Goal: Check status: Check status

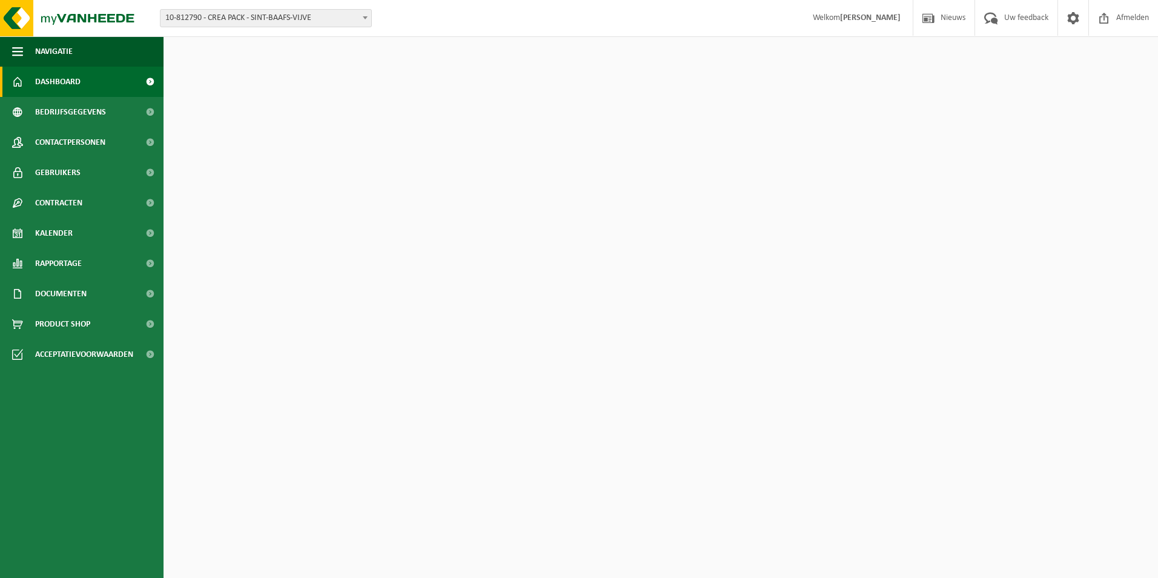
click at [224, 19] on span "10-812790 - CREA PACK - SINT-BAAFS-VIJVE" at bounding box center [265, 18] width 211 height 17
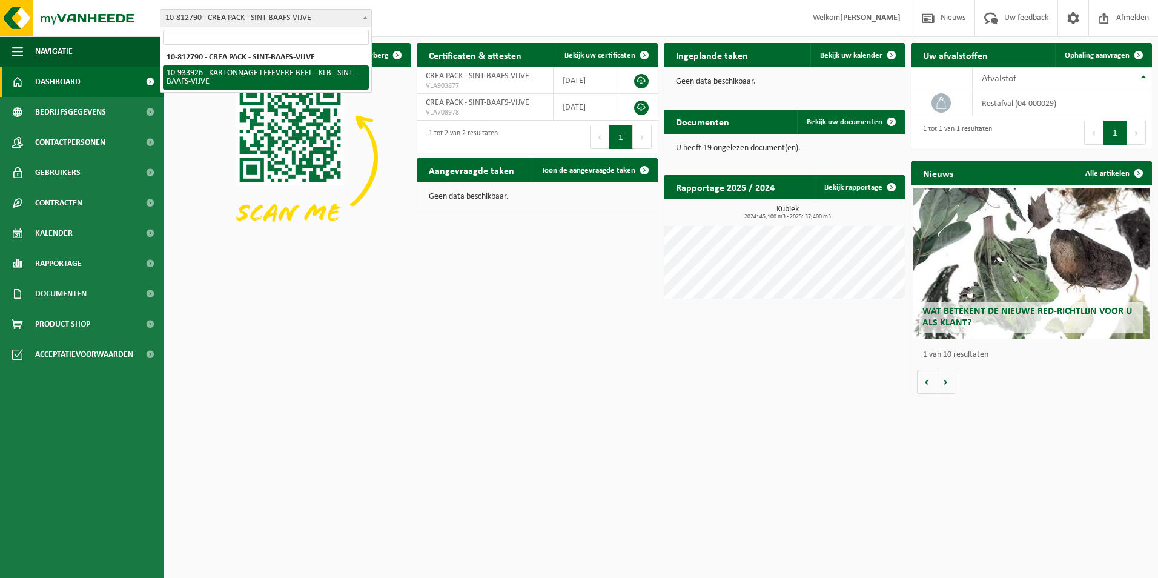
select select "136721"
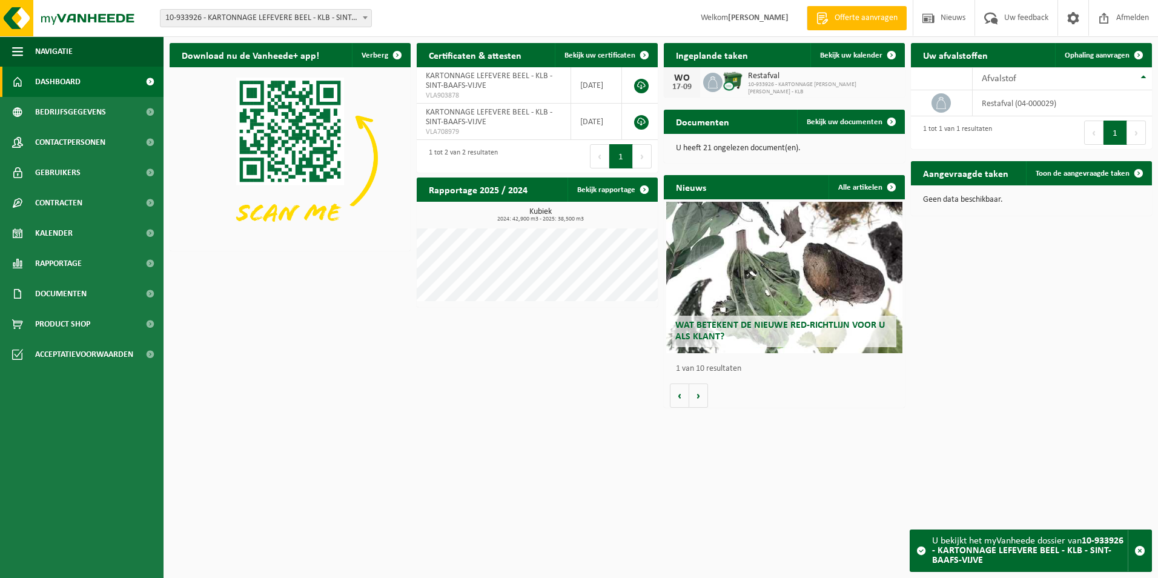
click at [753, 84] on span "10-933926 - KARTONNAGE [PERSON_NAME] [PERSON_NAME] - KLB" at bounding box center [823, 88] width 151 height 15
click at [837, 59] on span "Bekijk uw kalender" at bounding box center [851, 55] width 62 height 8
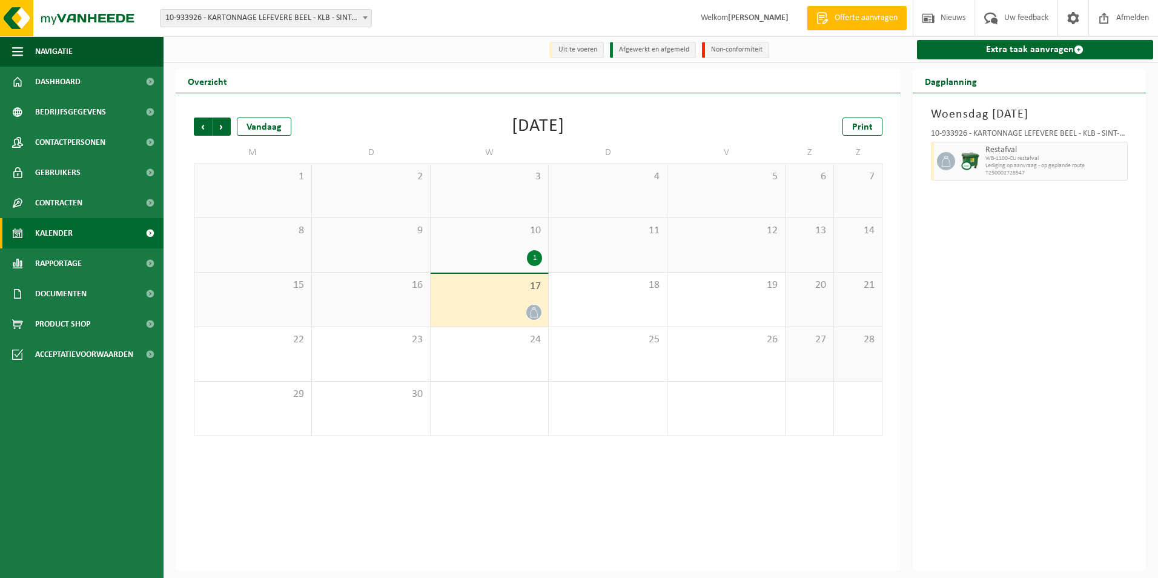
click at [523, 291] on span "17" at bounding box center [489, 286] width 105 height 13
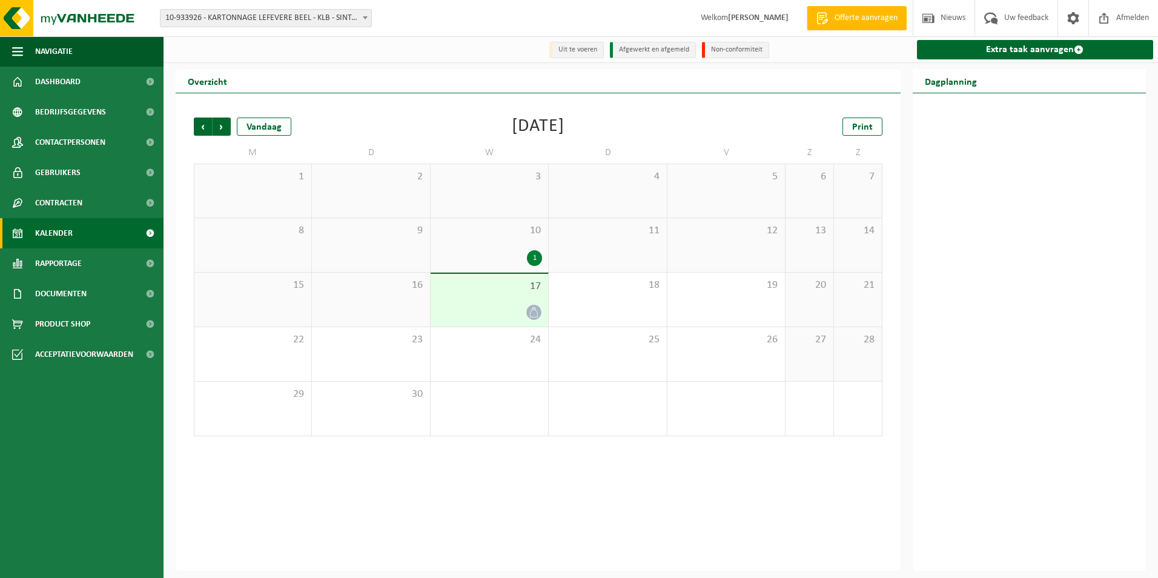
click at [523, 291] on span "17" at bounding box center [489, 286] width 105 height 13
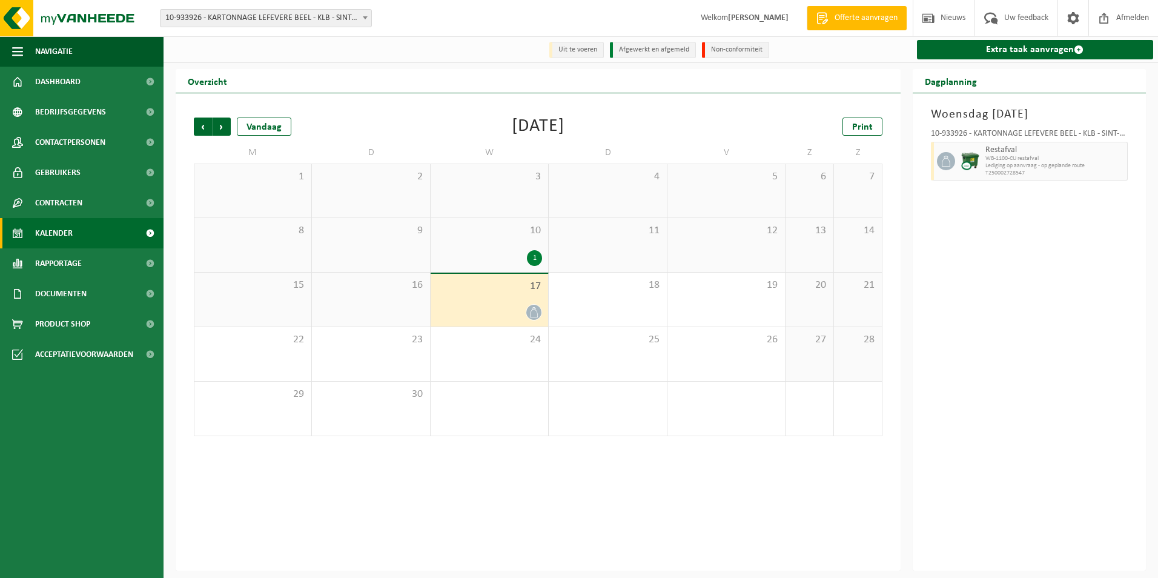
click at [519, 250] on div "10 1" at bounding box center [489, 245] width 117 height 54
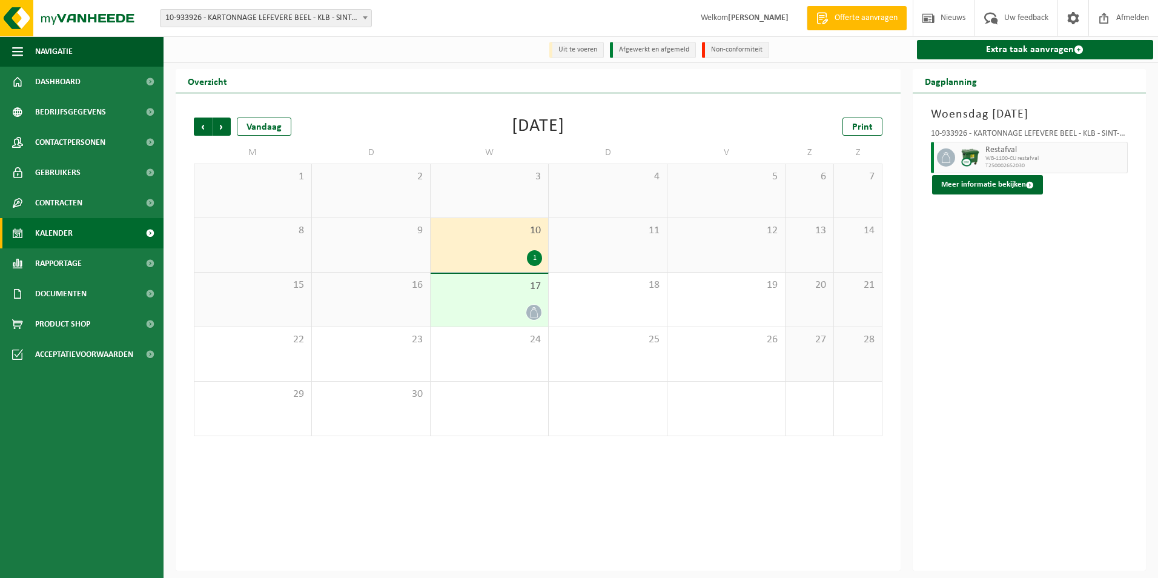
click at [508, 289] on span "17" at bounding box center [489, 286] width 105 height 13
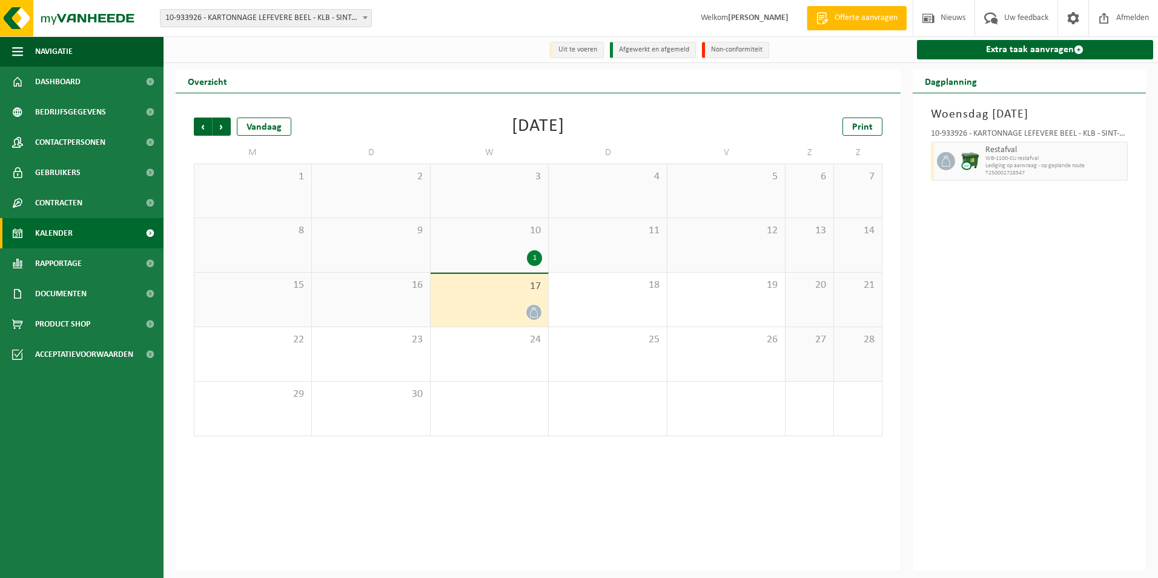
click at [513, 246] on div "10 1" at bounding box center [489, 245] width 117 height 54
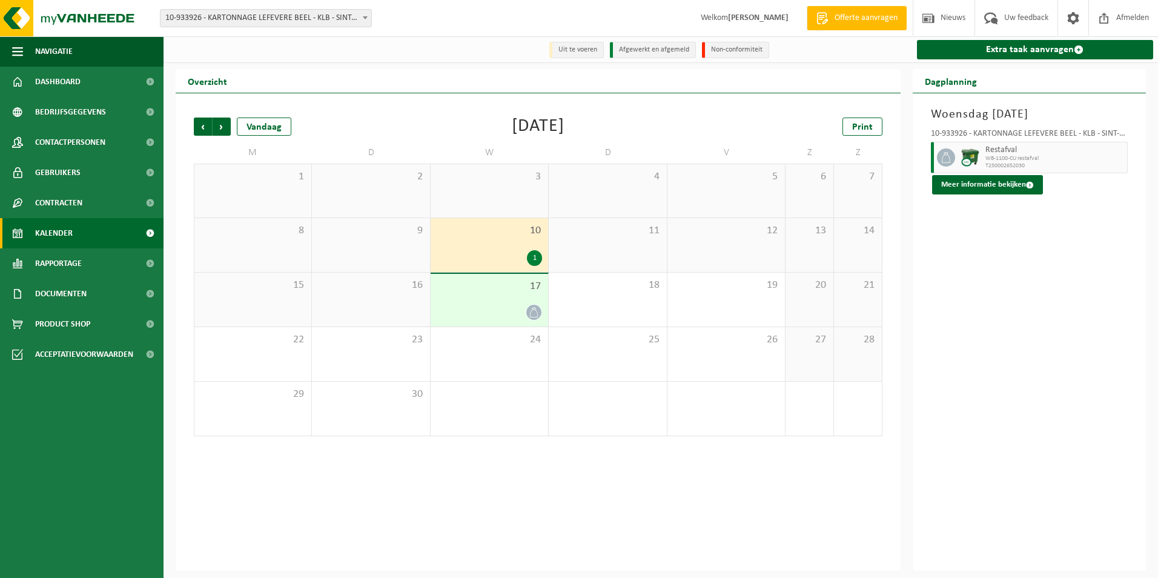
click at [498, 305] on div at bounding box center [489, 312] width 105 height 16
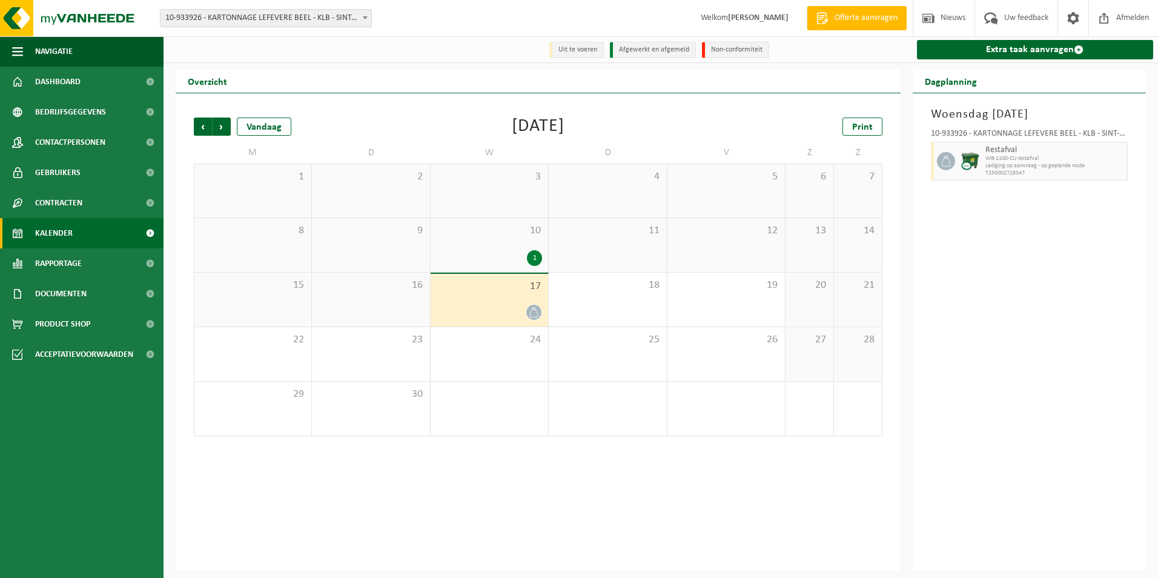
click at [1009, 163] on span "Lediging op aanvraag - op geplande route" at bounding box center [1054, 165] width 139 height 7
